Goal: Task Accomplishment & Management: Complete application form

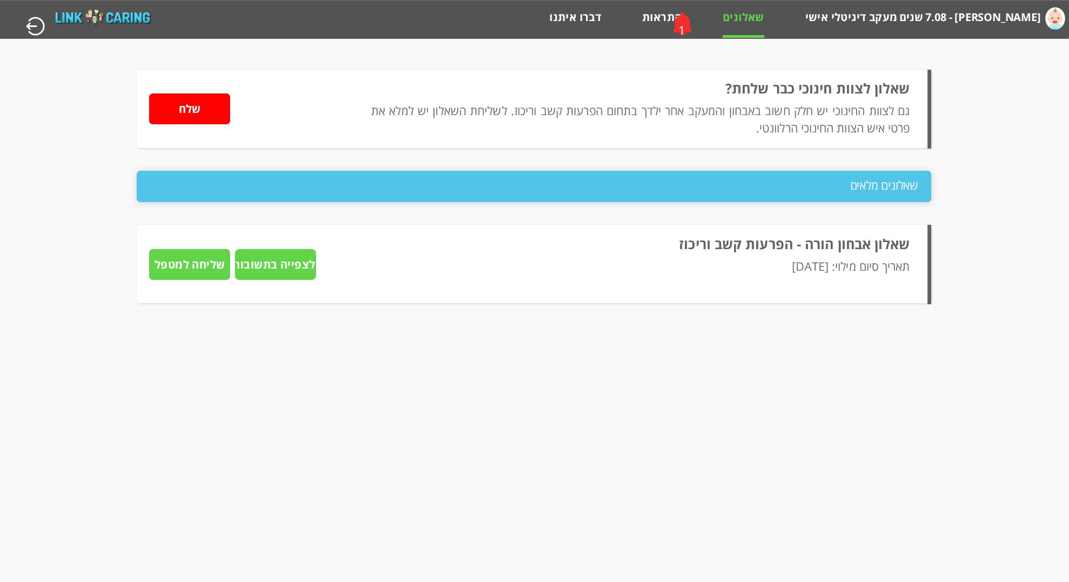
click at [223, 115] on input "שלח" at bounding box center [189, 108] width 81 height 31
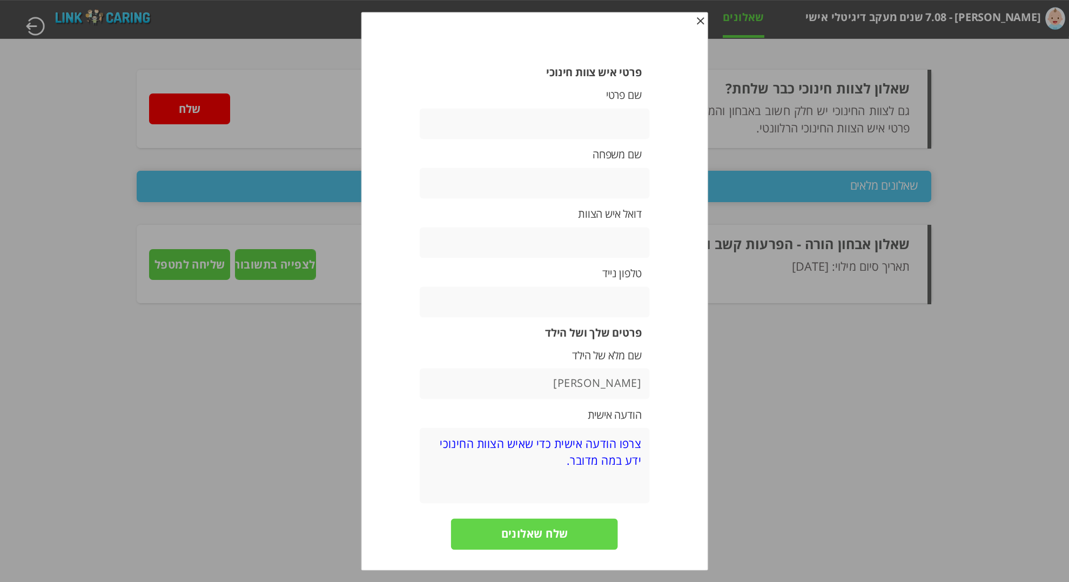
type input "ך"
type input "[EMAIL_ADDRESS][DOMAIN_NAME]"
click at [554, 539] on input "שלח שאלונים" at bounding box center [534, 534] width 167 height 31
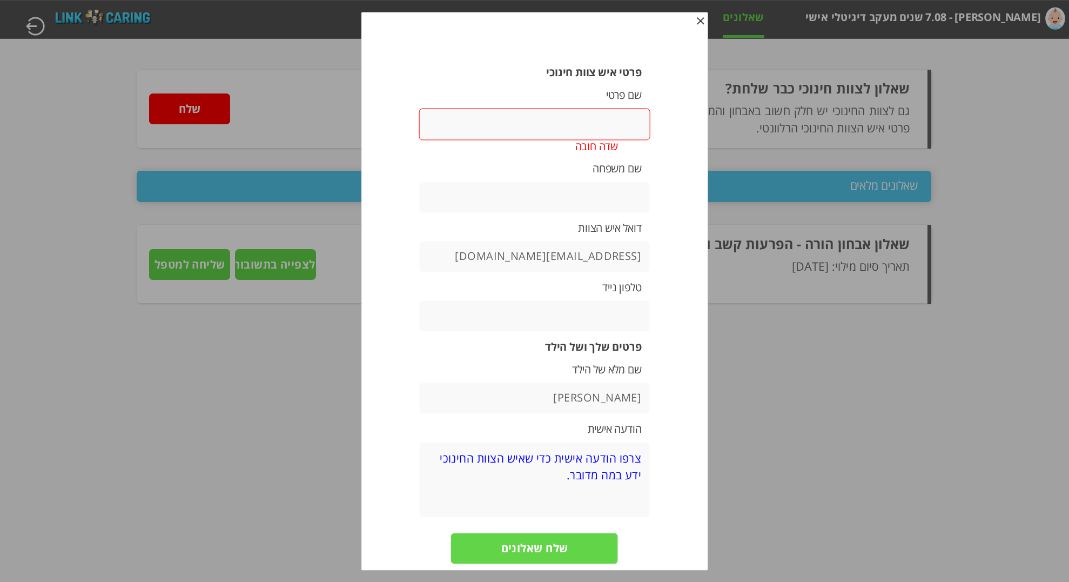
click at [605, 108] on input "text" at bounding box center [535, 124] width 232 height 32
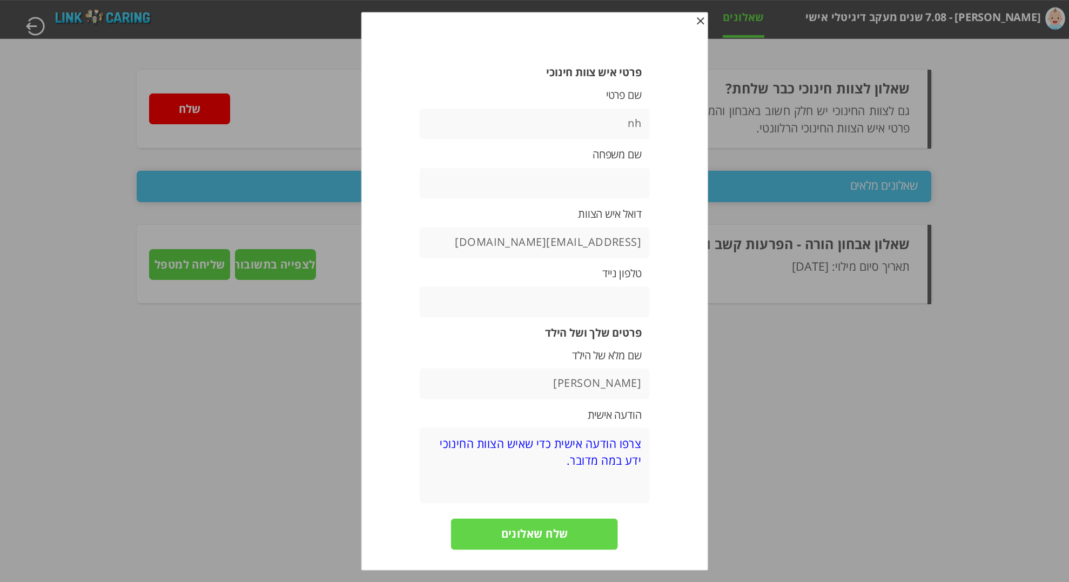
type input "n"
type input "[PERSON_NAME]"
click at [549, 532] on input "שלח שאלונים" at bounding box center [534, 534] width 167 height 31
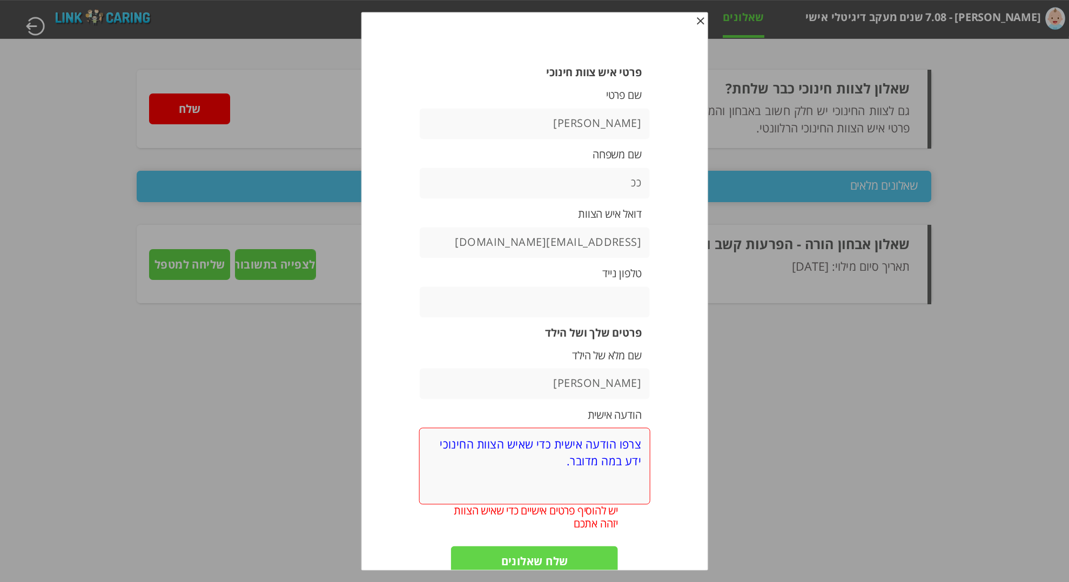
type input "ככ"
type input "0532386806"
click at [580, 552] on input "שלח שאלונים" at bounding box center [534, 561] width 167 height 31
click at [565, 558] on input "שלח שאלונים" at bounding box center [534, 561] width 167 height 31
click at [634, 479] on textarea at bounding box center [535, 466] width 232 height 76
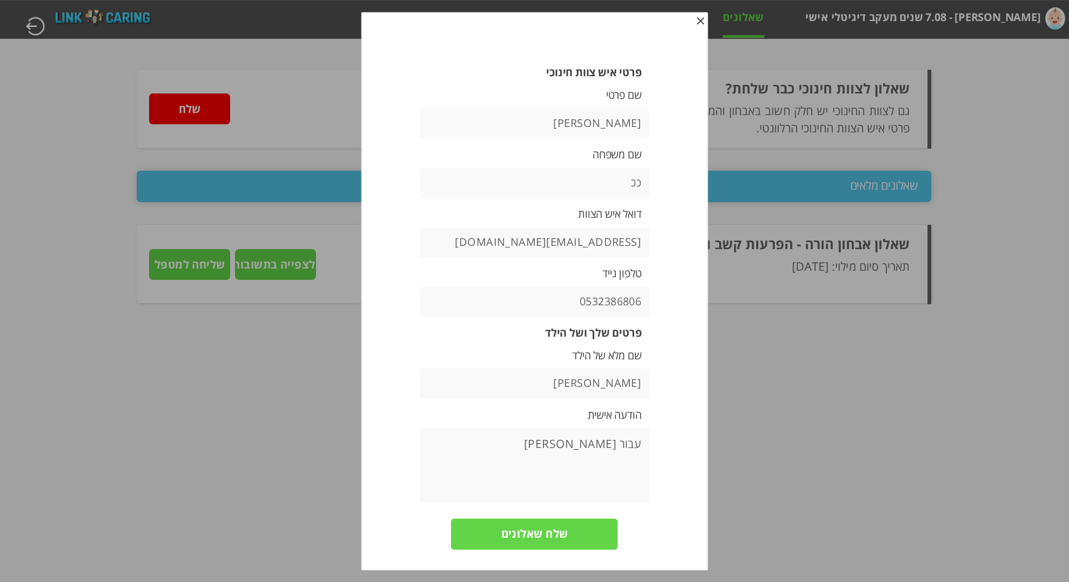
type textarea "עבור [PERSON_NAME]"
click at [558, 535] on input "שלח שאלונים" at bounding box center [534, 534] width 167 height 31
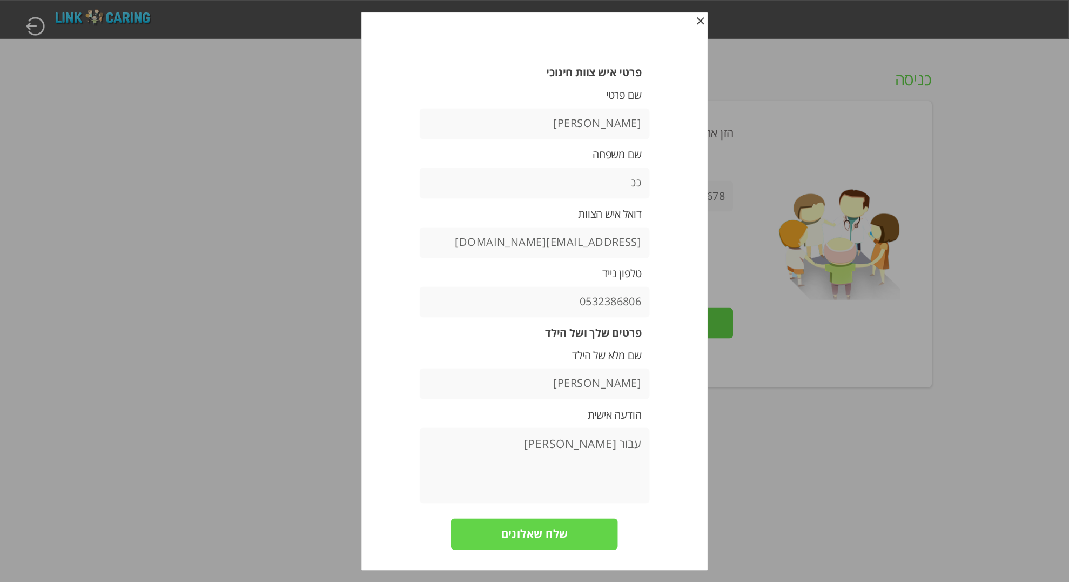
click at [573, 525] on input "שלח שאלונים" at bounding box center [534, 534] width 167 height 31
click at [527, 538] on input "שלח שאלונים" at bounding box center [534, 534] width 167 height 31
click at [557, 528] on input "שלח שאלונים" at bounding box center [534, 534] width 167 height 31
click at [701, 21] on span "button" at bounding box center [700, 22] width 9 height 9
